Goal: Use online tool/utility

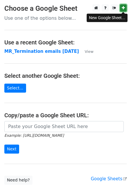
click at [124, 6] on icon at bounding box center [123, 8] width 3 height 4
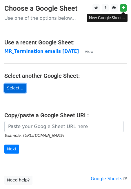
click at [15, 89] on link "Select..." at bounding box center [15, 88] width 22 height 9
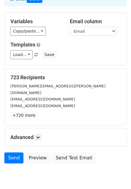
scroll to position [49, 0]
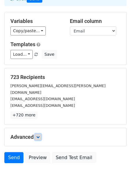
click at [39, 134] on link at bounding box center [38, 137] width 6 height 6
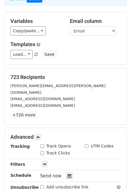
click at [41, 144] on input "Track Opens" at bounding box center [42, 146] width 4 height 4
checkbox input "true"
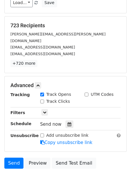
scroll to position [116, 0]
